Goal: Navigation & Orientation: Find specific page/section

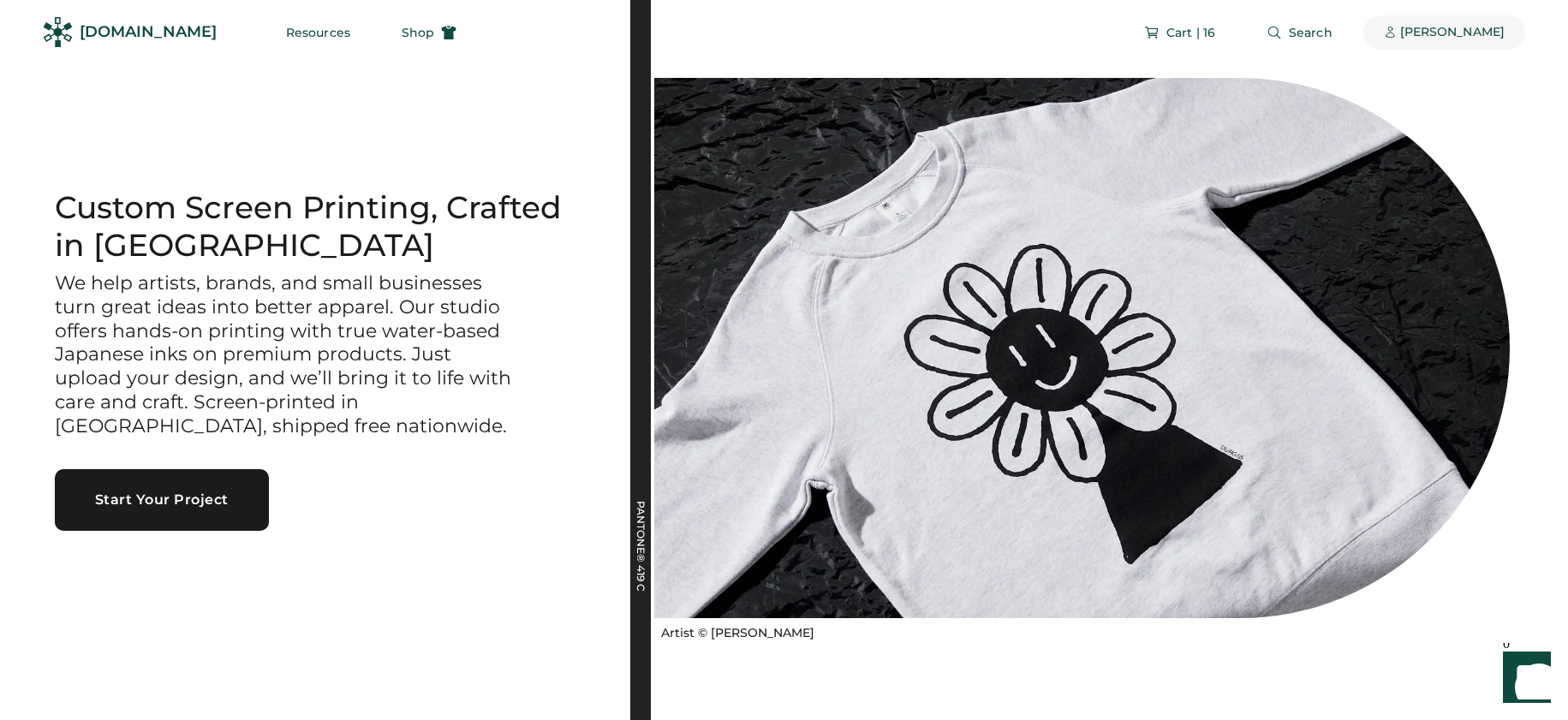
click at [1436, 43] on div "[PERSON_NAME]" at bounding box center [1452, 32] width 104 height 34
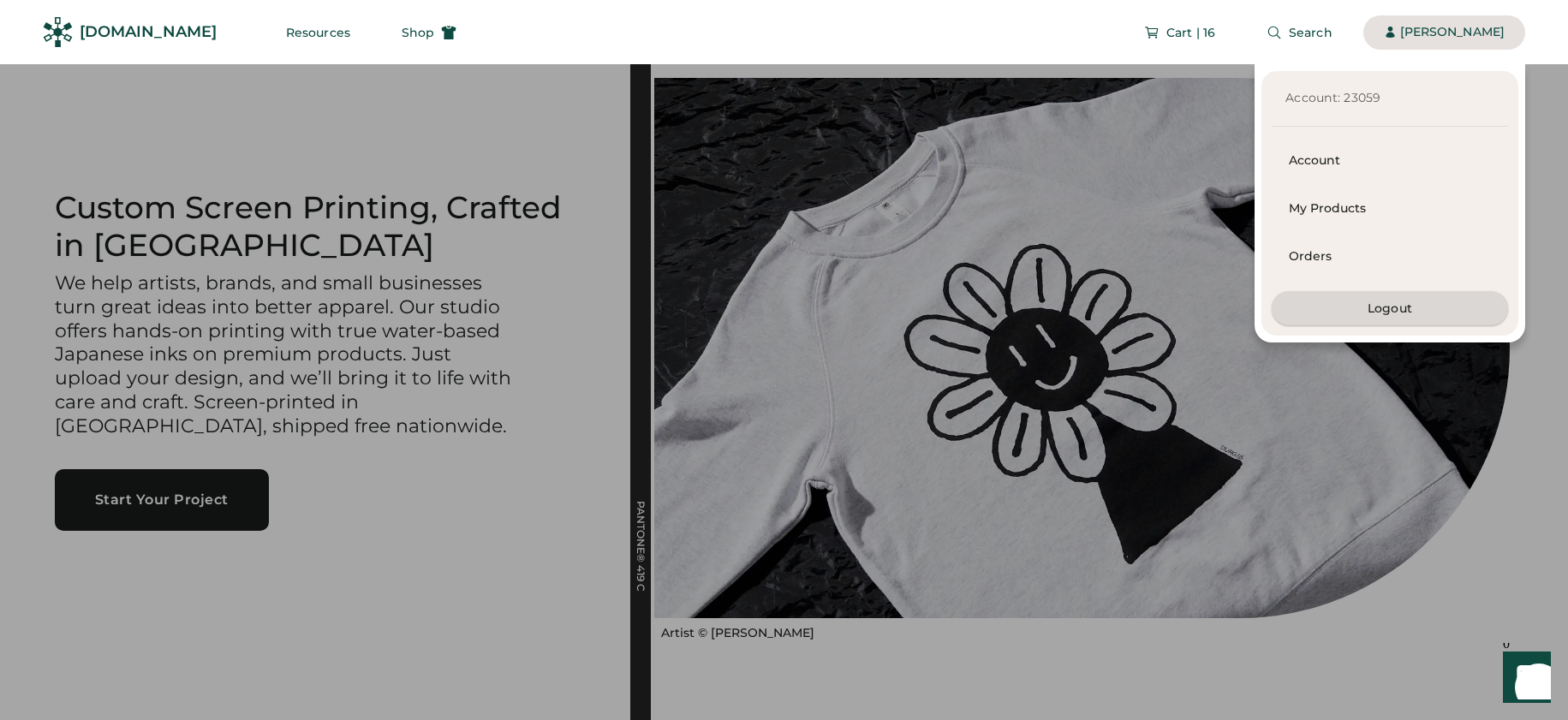
click at [1395, 316] on button "Logout" at bounding box center [1390, 308] width 237 height 34
